Goal: Task Accomplishment & Management: Manage account settings

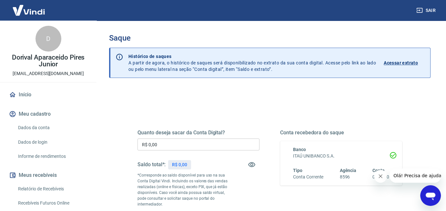
click at [169, 146] on input "R$ 0,00" at bounding box center [198, 145] width 122 height 12
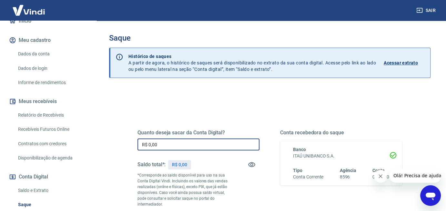
scroll to position [74, 0]
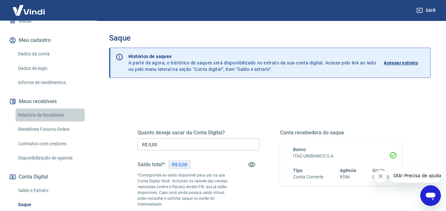
click at [48, 114] on link "Relatório de Recebíveis" at bounding box center [51, 115] width 73 height 13
